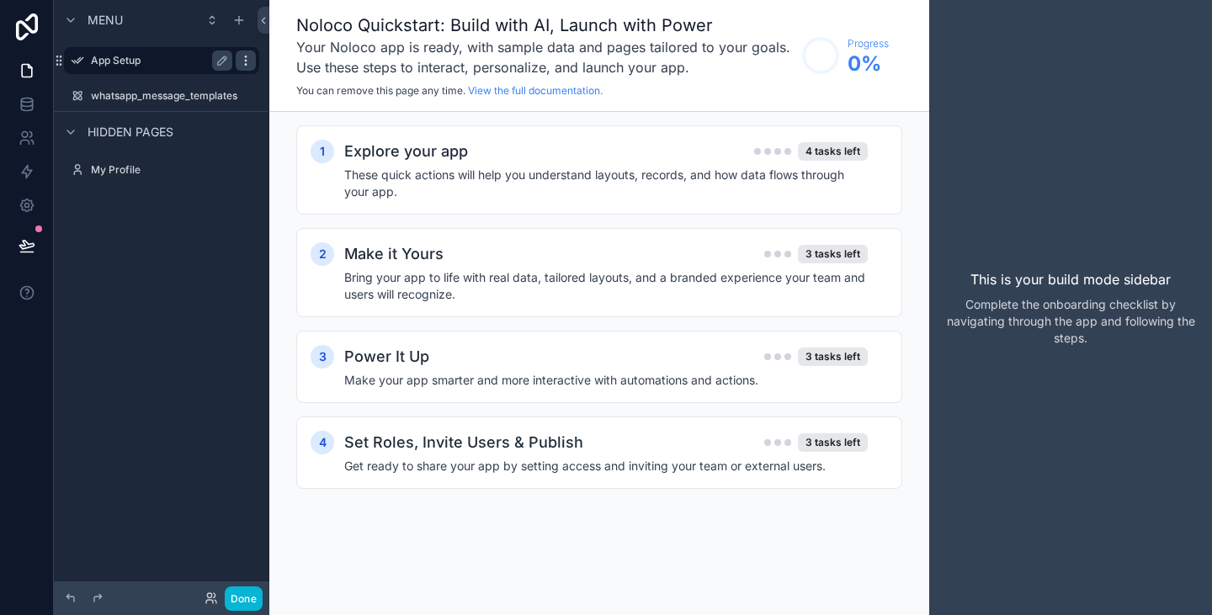
click at [239, 61] on icon "scrollable content" at bounding box center [245, 60] width 13 height 13
click at [294, 75] on button "Remove" at bounding box center [311, 72] width 65 height 17
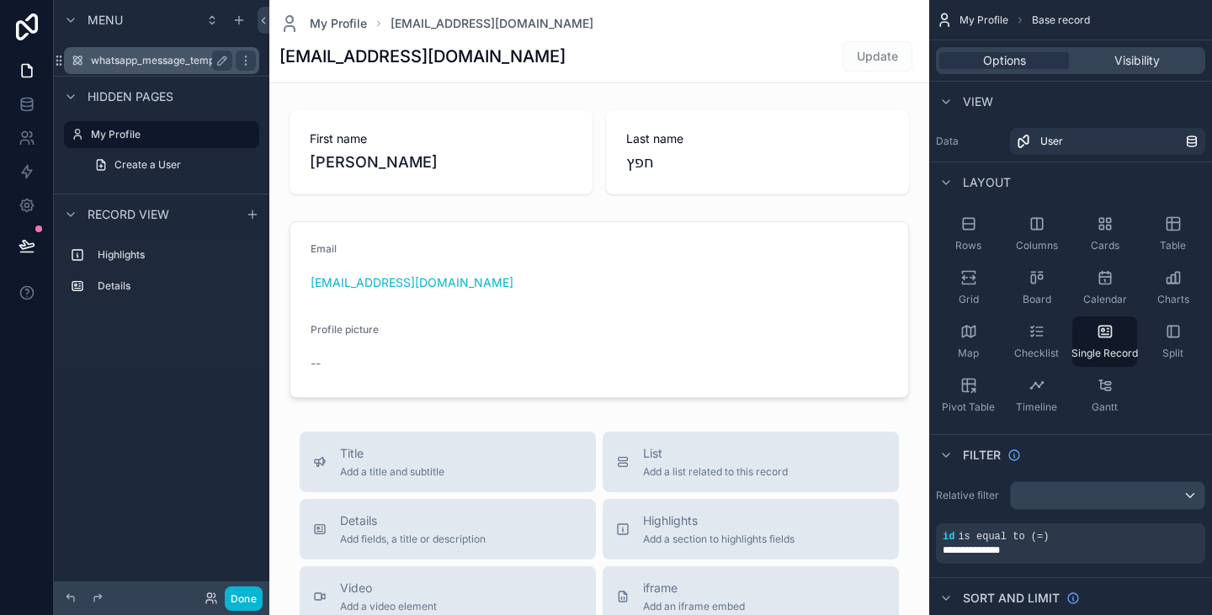
click at [168, 61] on label "whatsapp_message_templates" at bounding box center [164, 60] width 146 height 13
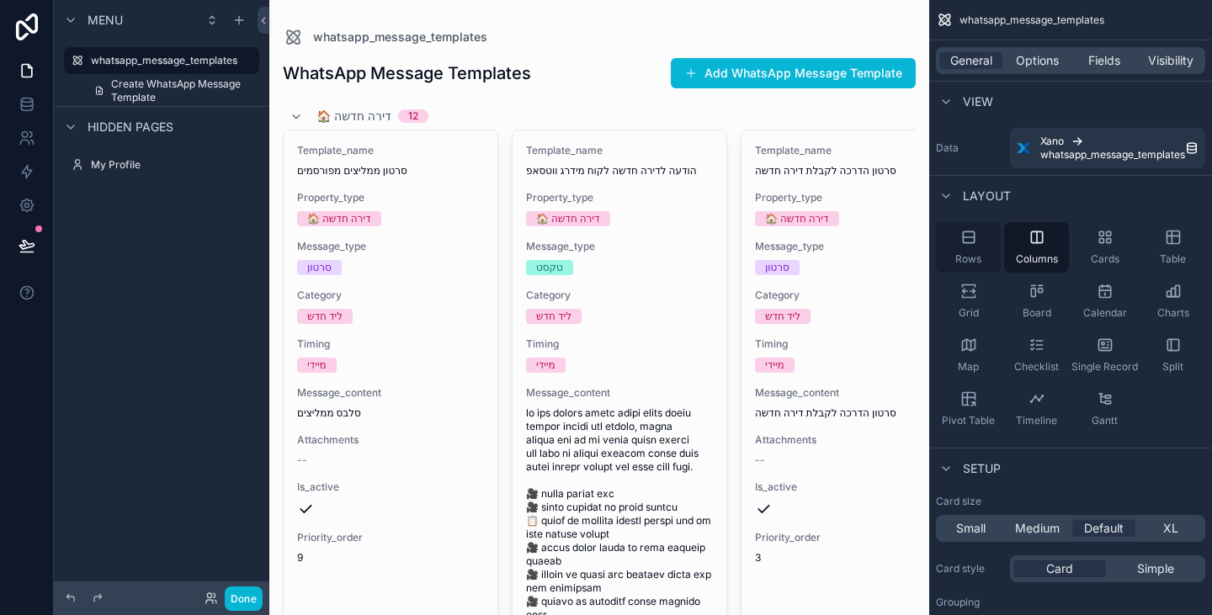
click at [993, 260] on div "Rows" at bounding box center [968, 247] width 65 height 51
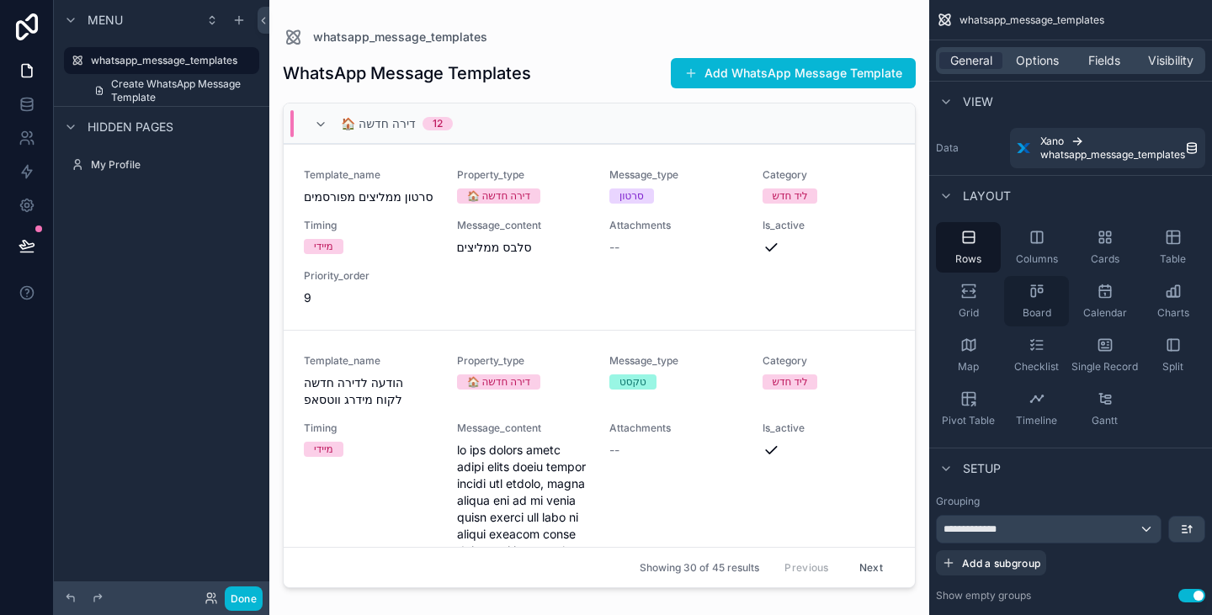
click at [1029, 315] on span "Board" at bounding box center [1037, 312] width 29 height 13
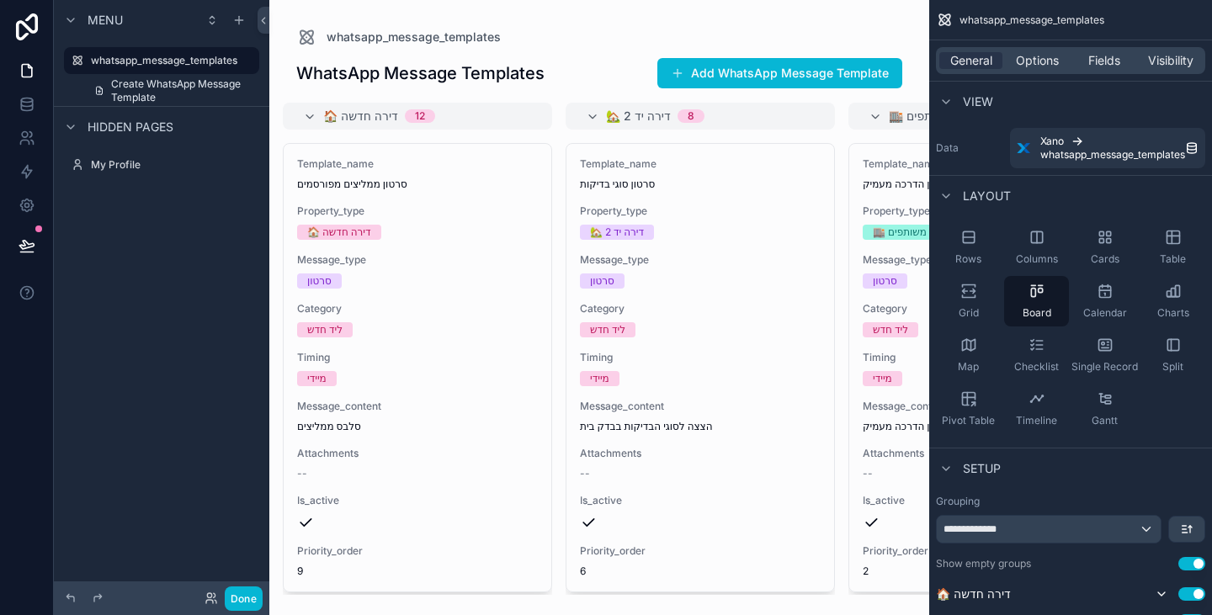
drag, startPoint x: 567, startPoint y: 590, endPoint x: 684, endPoint y: 585, distance: 117.1
click at [684, 585] on div "scrollable content" at bounding box center [599, 307] width 660 height 615
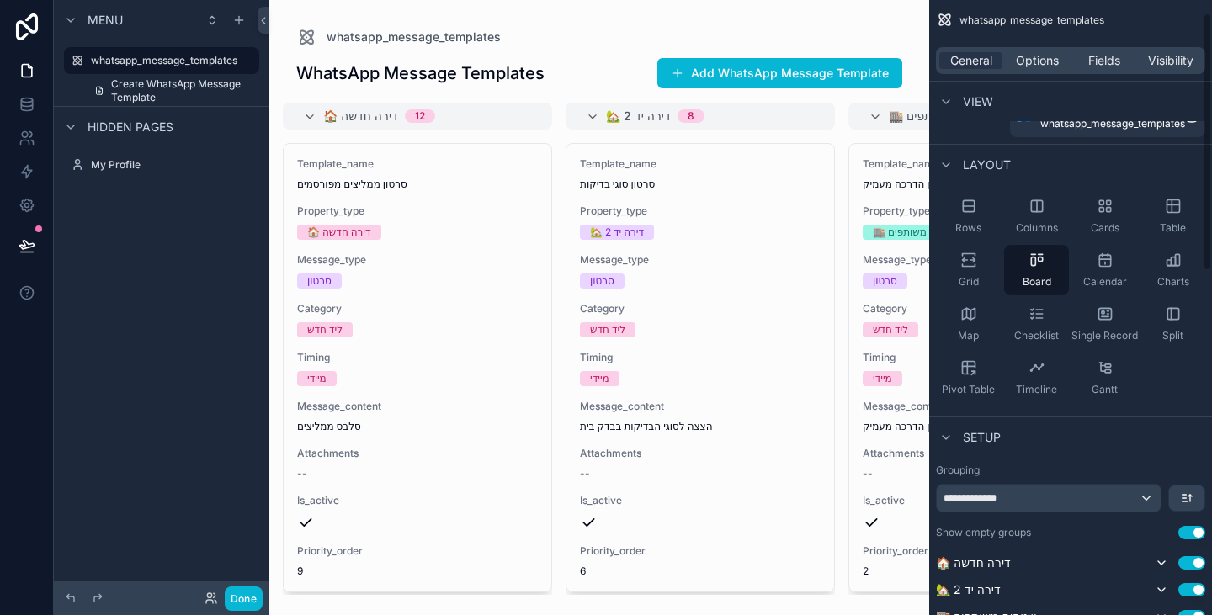
scroll to position [84, 0]
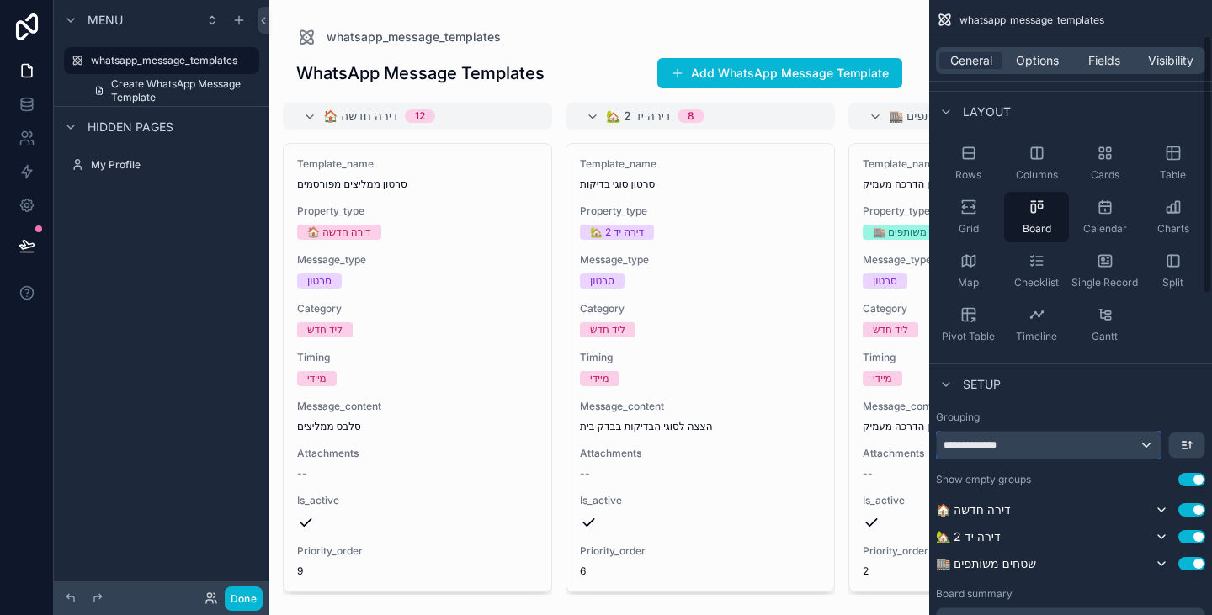
click at [1067, 451] on div "**********" at bounding box center [1049, 445] width 224 height 27
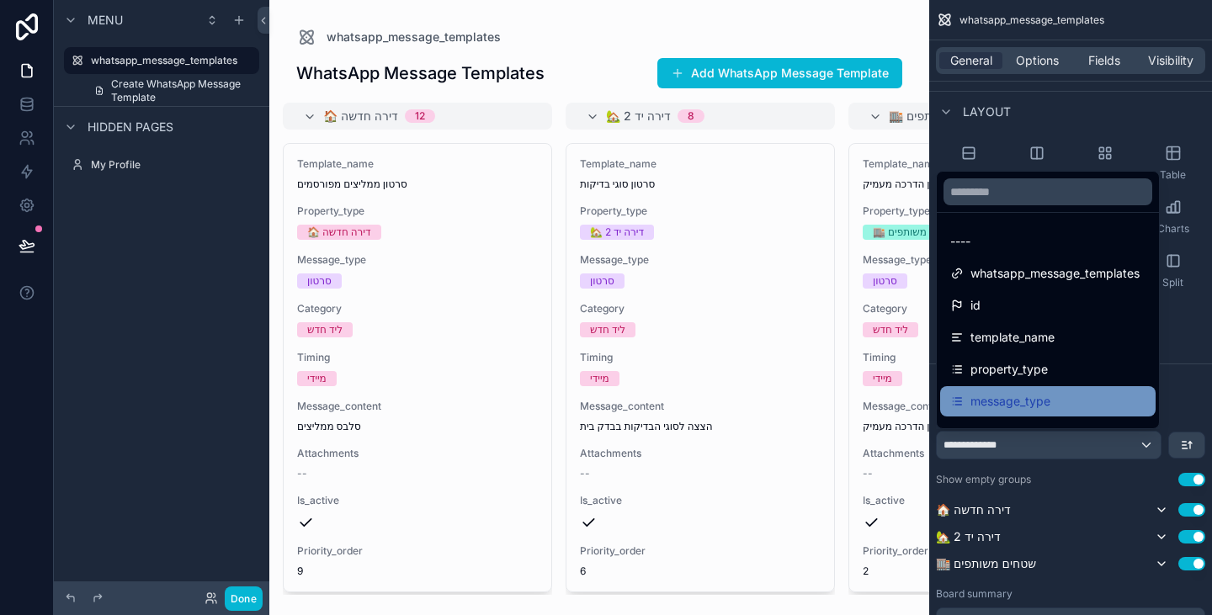
click at [1071, 407] on div "message_type" at bounding box center [1047, 401] width 195 height 20
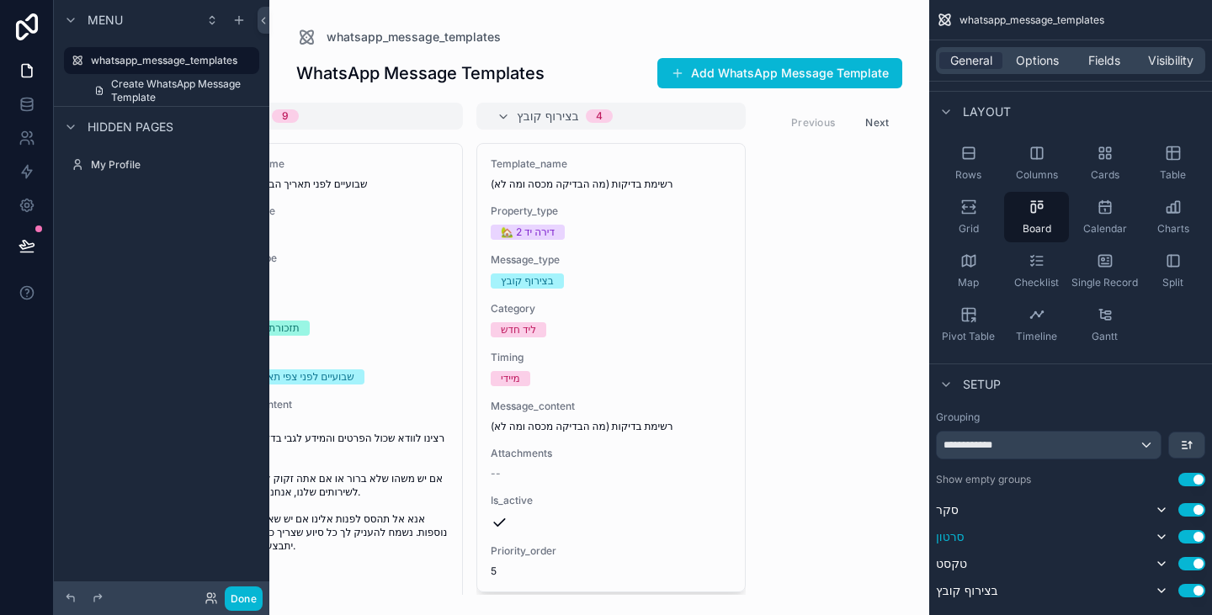
scroll to position [0, 660]
click at [1043, 450] on div "**********" at bounding box center [1049, 445] width 224 height 27
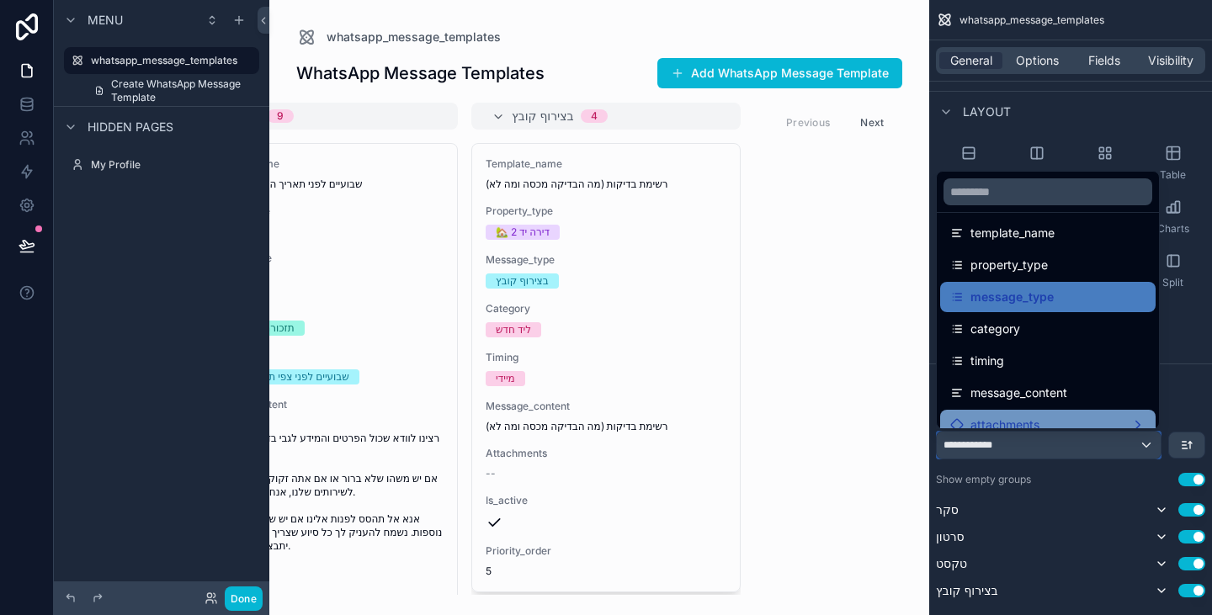
scroll to position [168, 0]
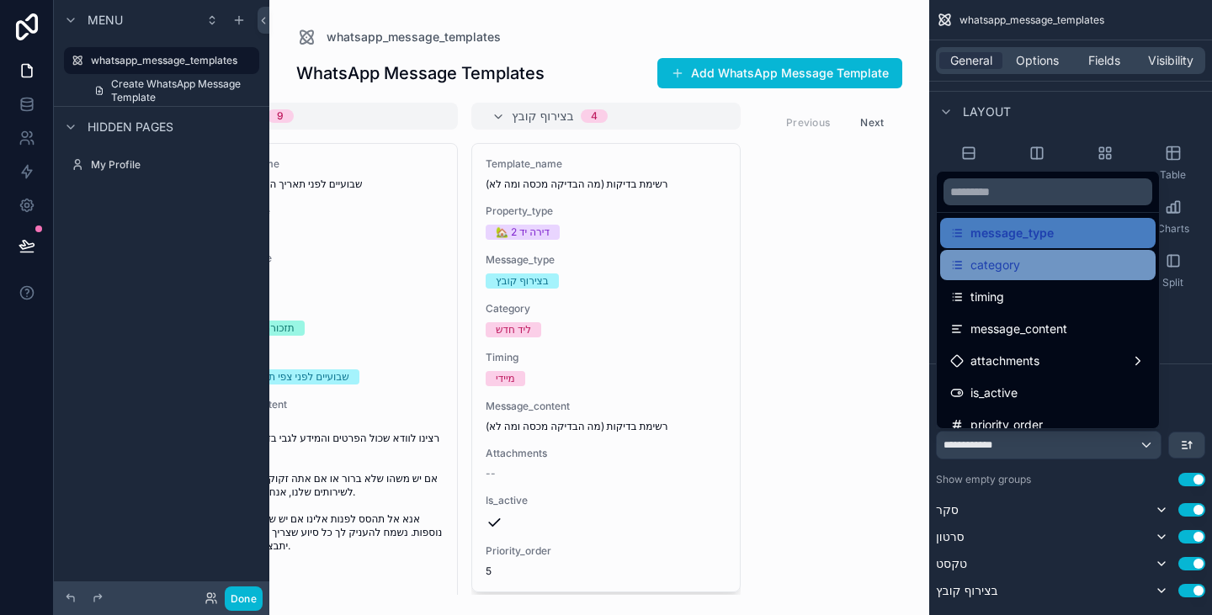
click at [1082, 278] on div "category" at bounding box center [1048, 265] width 216 height 30
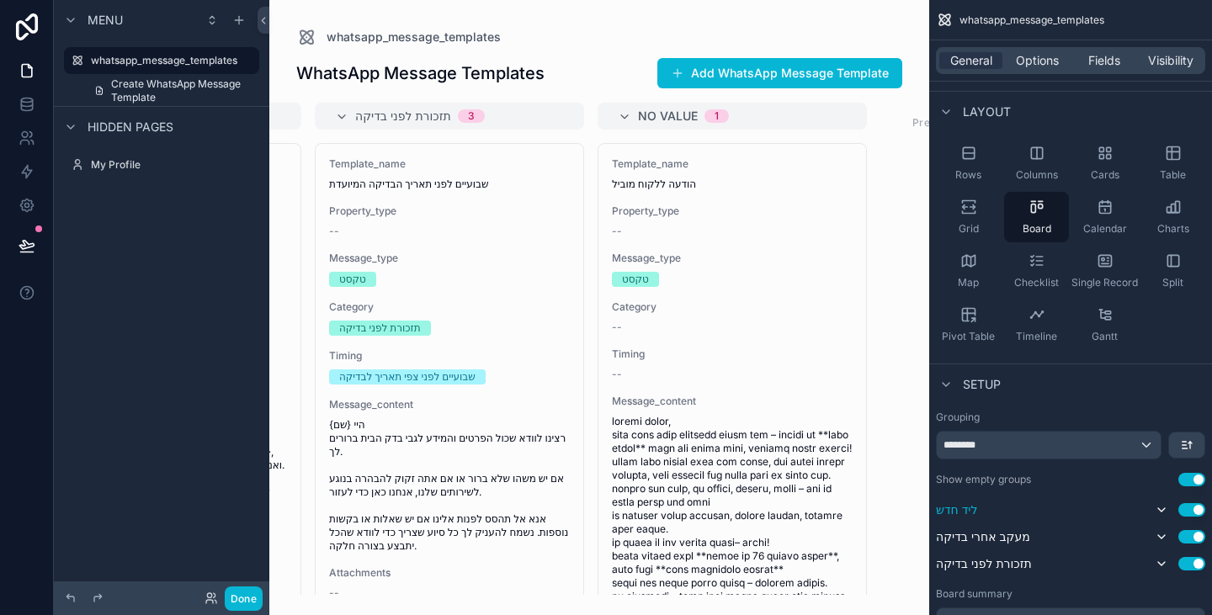
scroll to position [0, 534]
click at [1030, 444] on div "********" at bounding box center [1049, 445] width 224 height 27
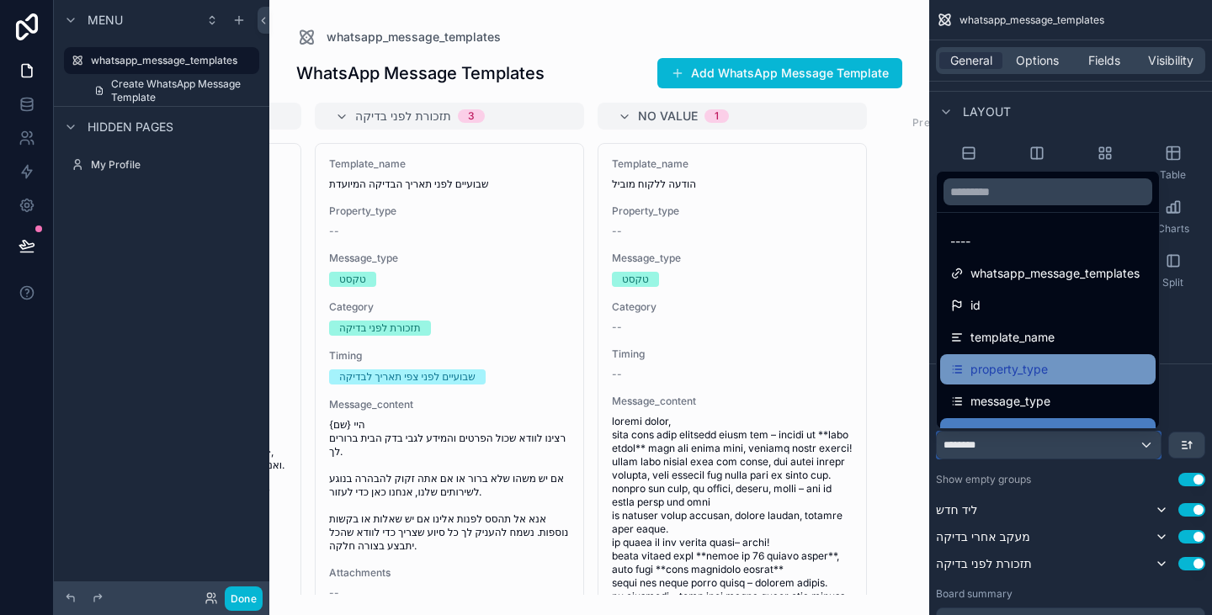
scroll to position [84, 0]
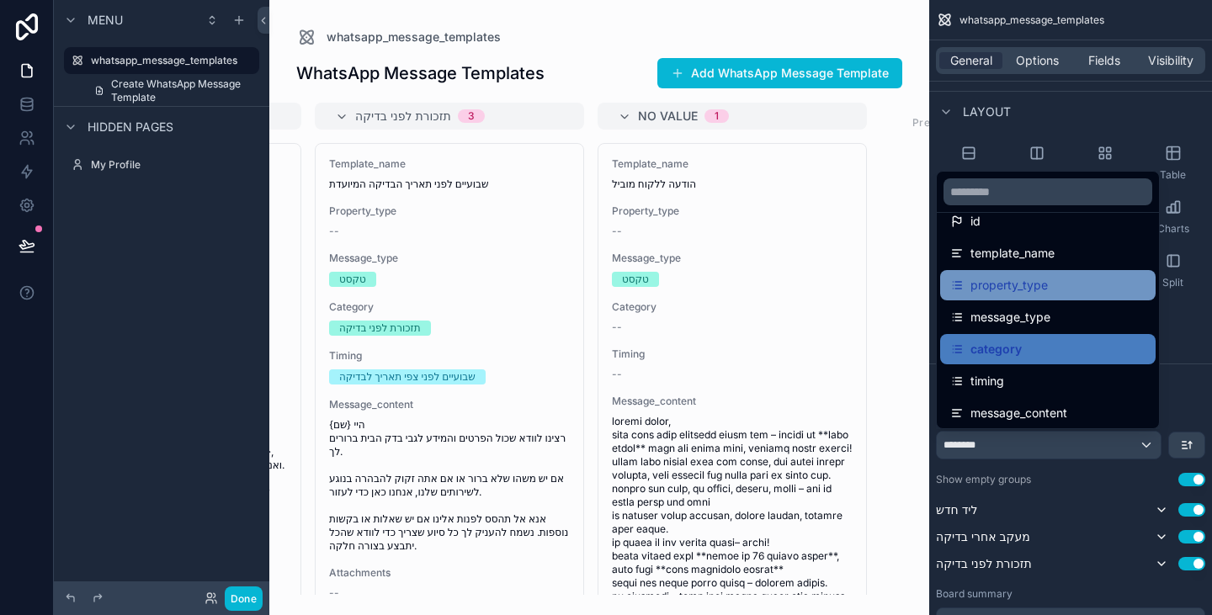
click at [1045, 380] on div "timing" at bounding box center [1047, 381] width 195 height 20
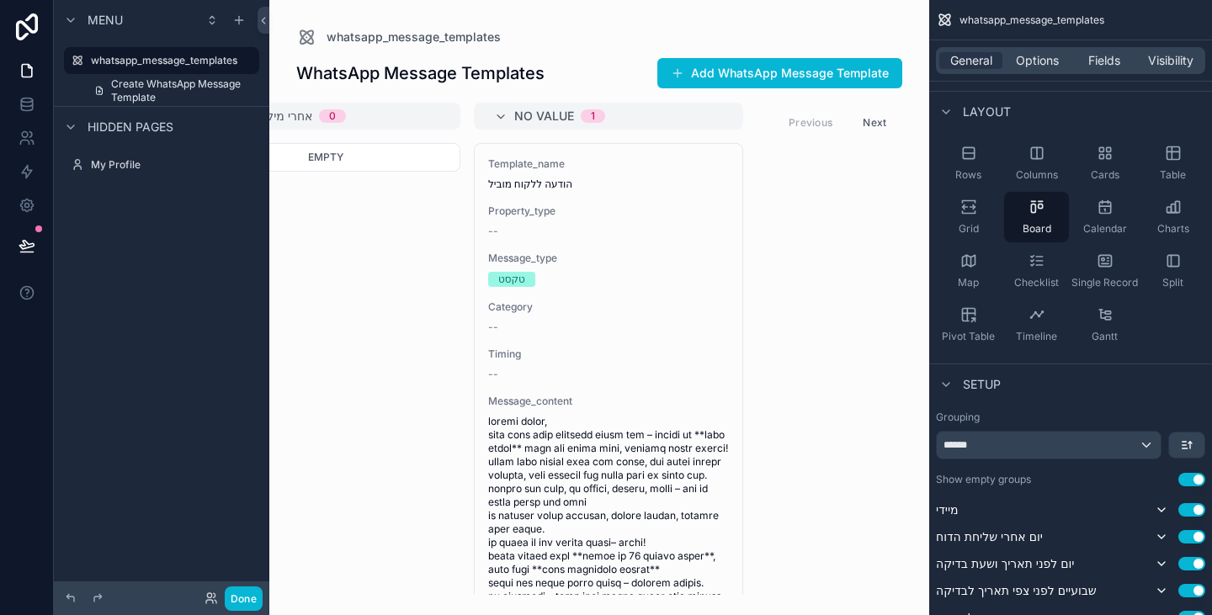
scroll to position [0, 2923]
click at [19, 26] on icon at bounding box center [27, 26] width 34 height 27
